Goal: Information Seeking & Learning: Learn about a topic

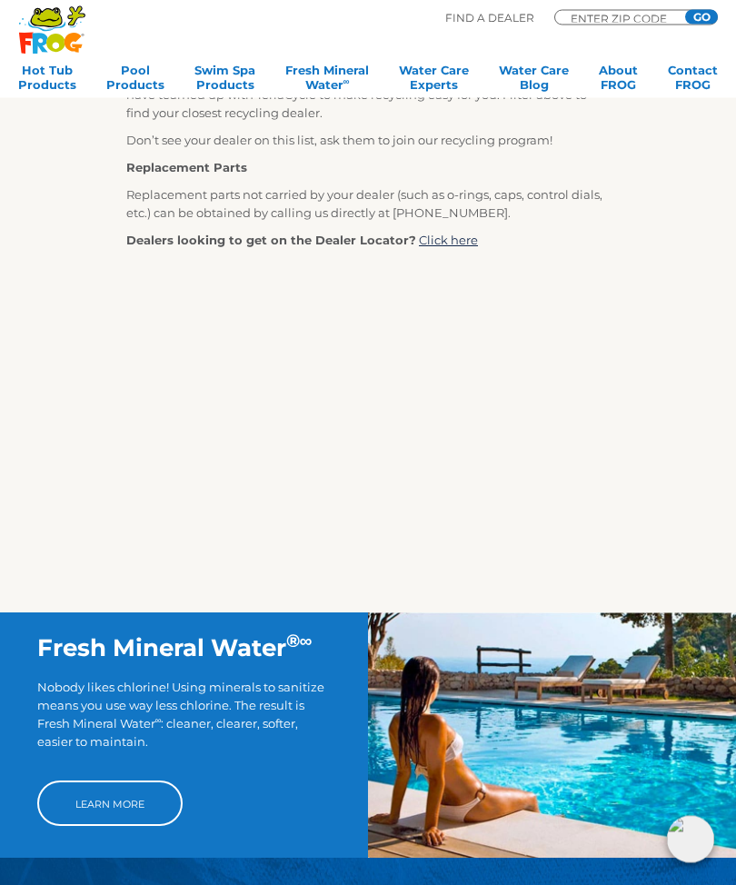
scroll to position [649, 0]
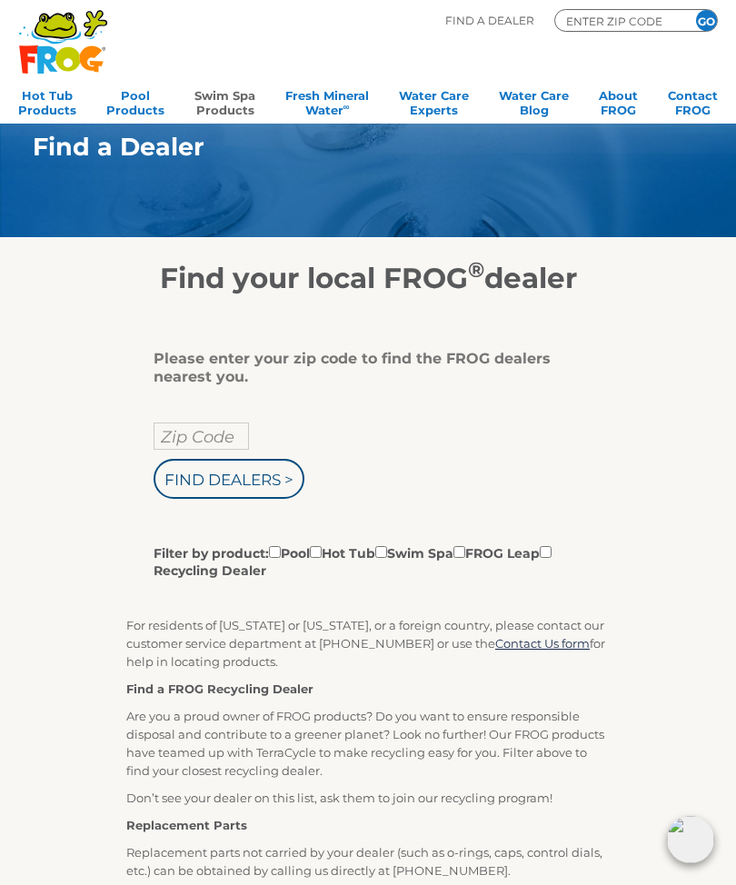
click at [224, 104] on link "Swim Spa Products" at bounding box center [224, 101] width 61 height 36
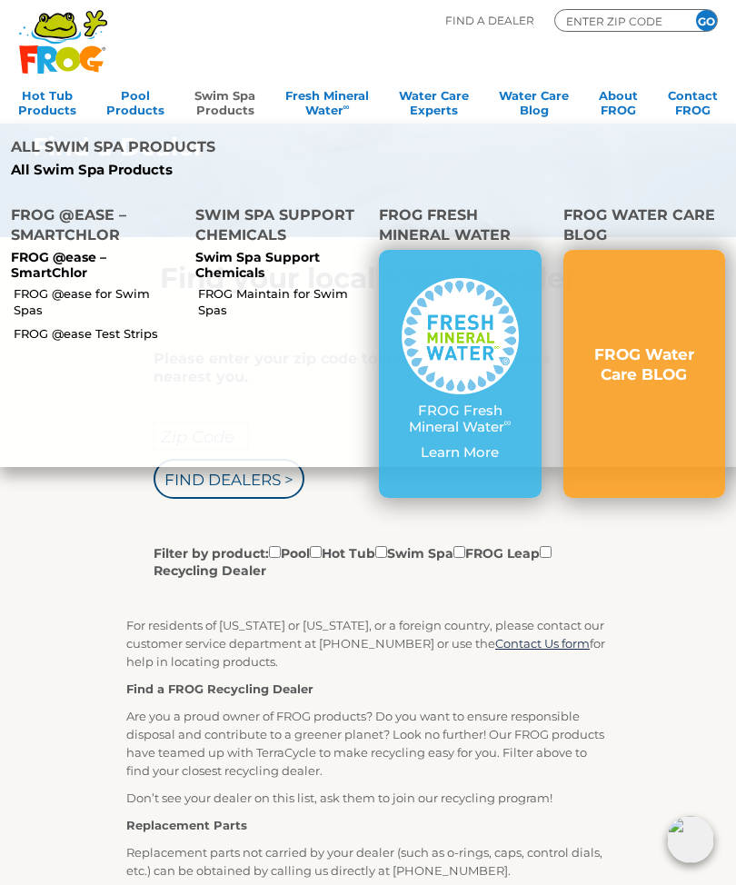
click at [65, 285] on link "FROG @ease for Swim Spas" at bounding box center [97, 301] width 166 height 33
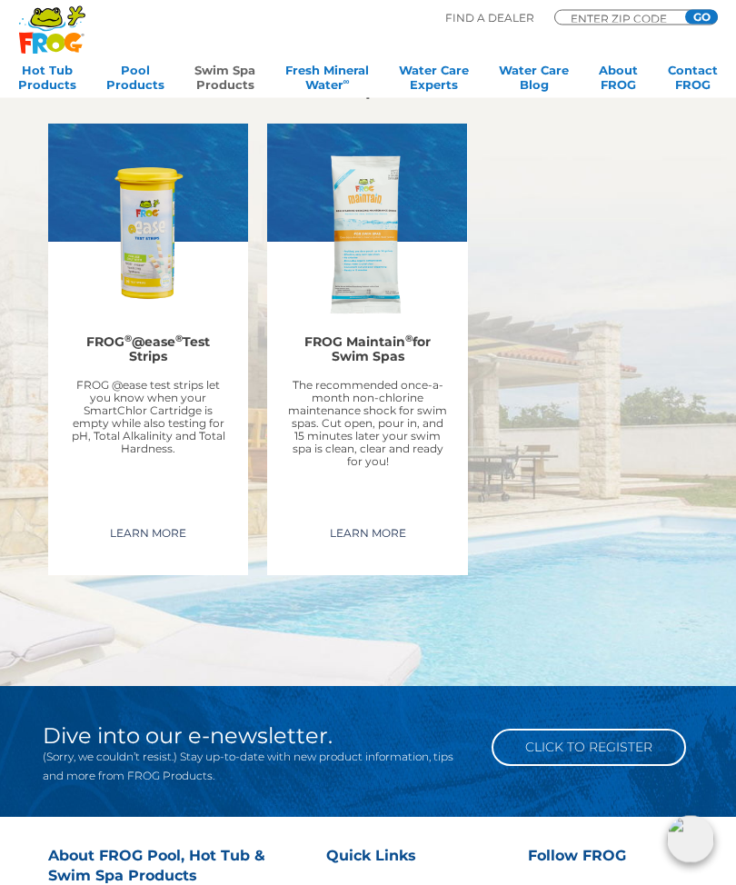
scroll to position [3064, 0]
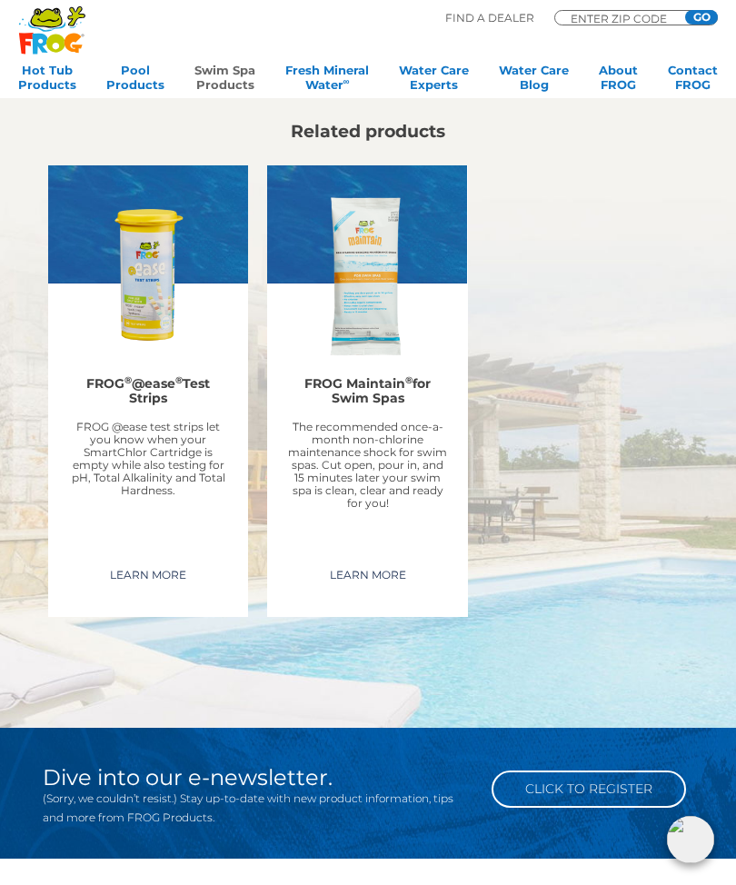
click at [371, 348] on img at bounding box center [367, 276] width 164 height 164
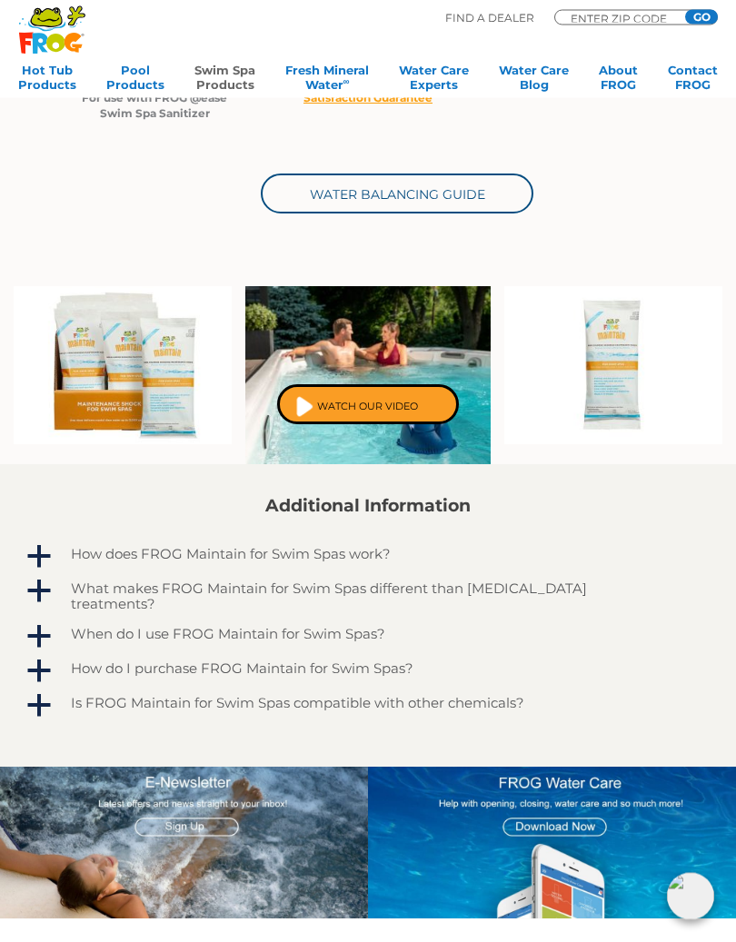
scroll to position [594, 0]
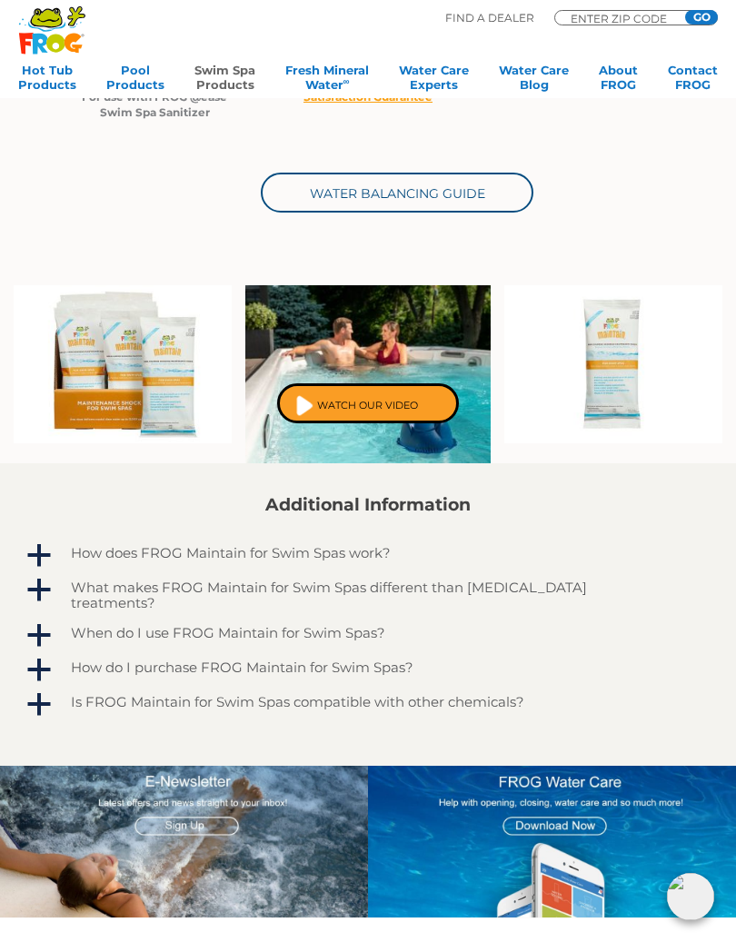
click at [366, 411] on link "Watch Our Video" at bounding box center [368, 403] width 182 height 40
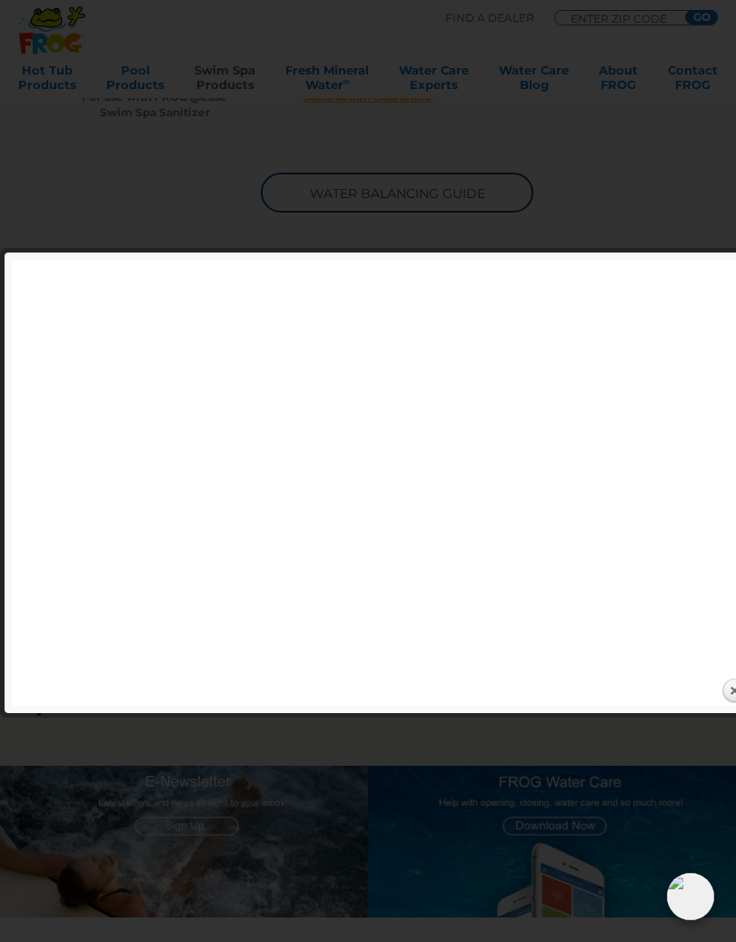
click at [75, 210] on div at bounding box center [368, 572] width 736 height 2333
